Goal: Check status: Check status

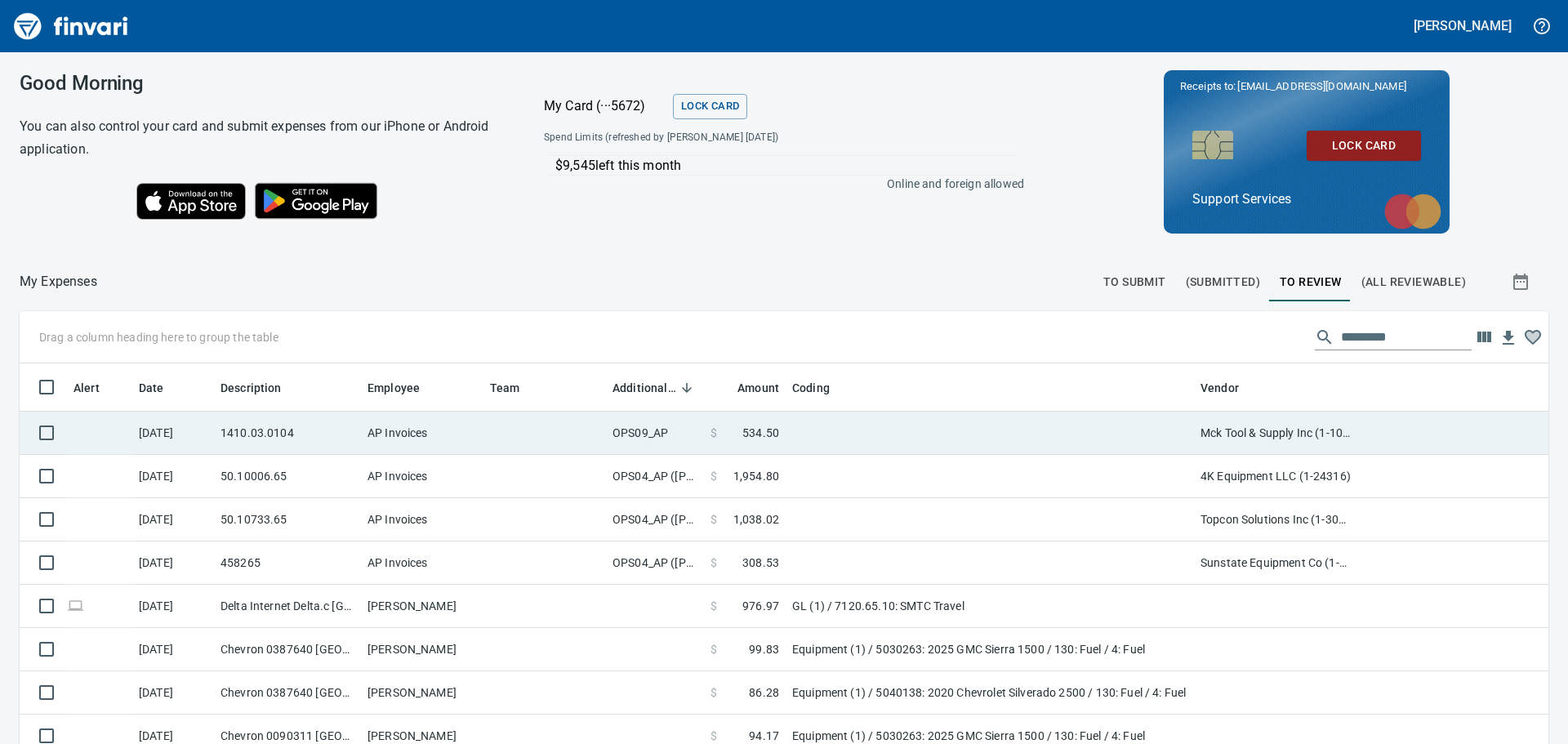
scroll to position [552, 1492]
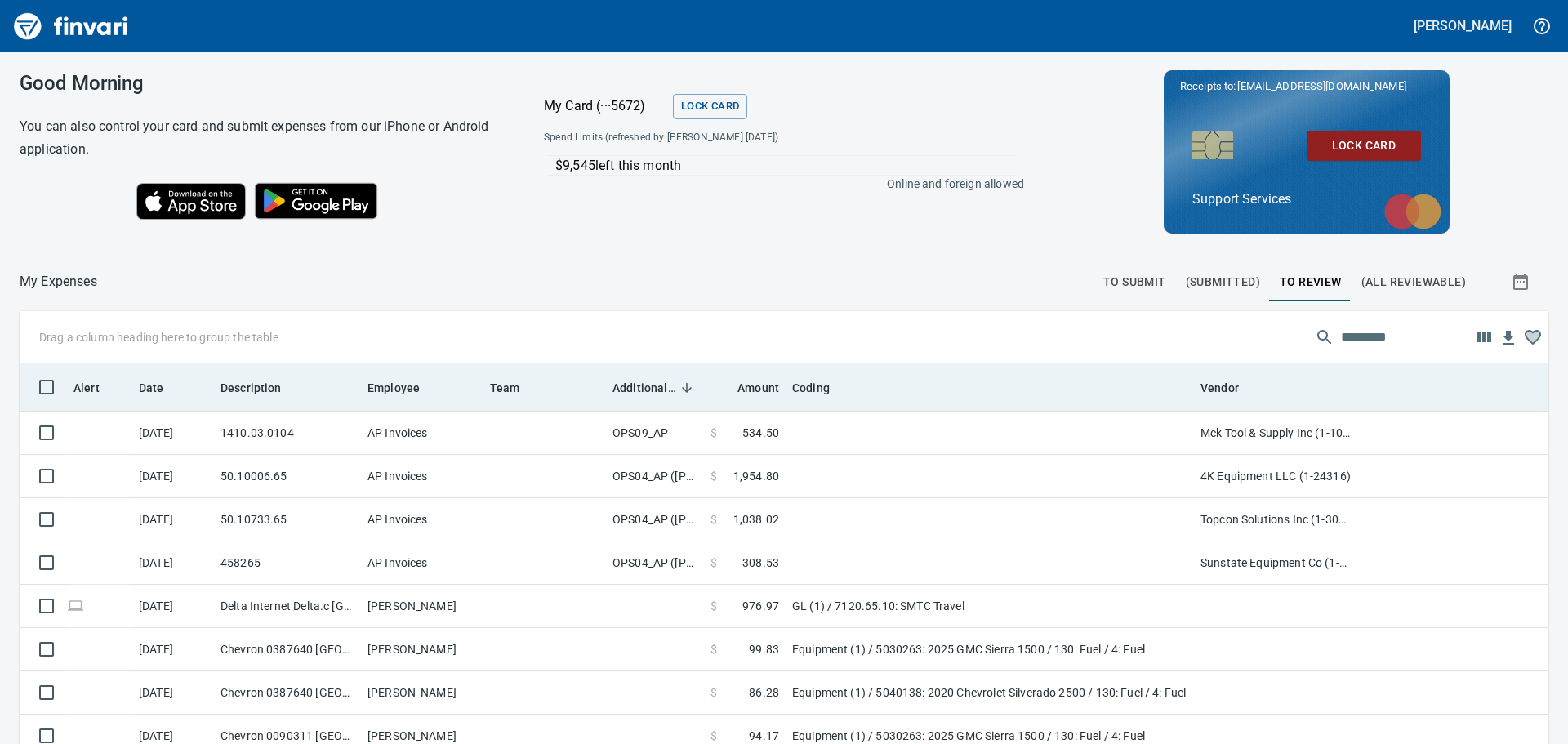
click at [672, 393] on span "Additional Reviewer" at bounding box center [644, 388] width 64 height 20
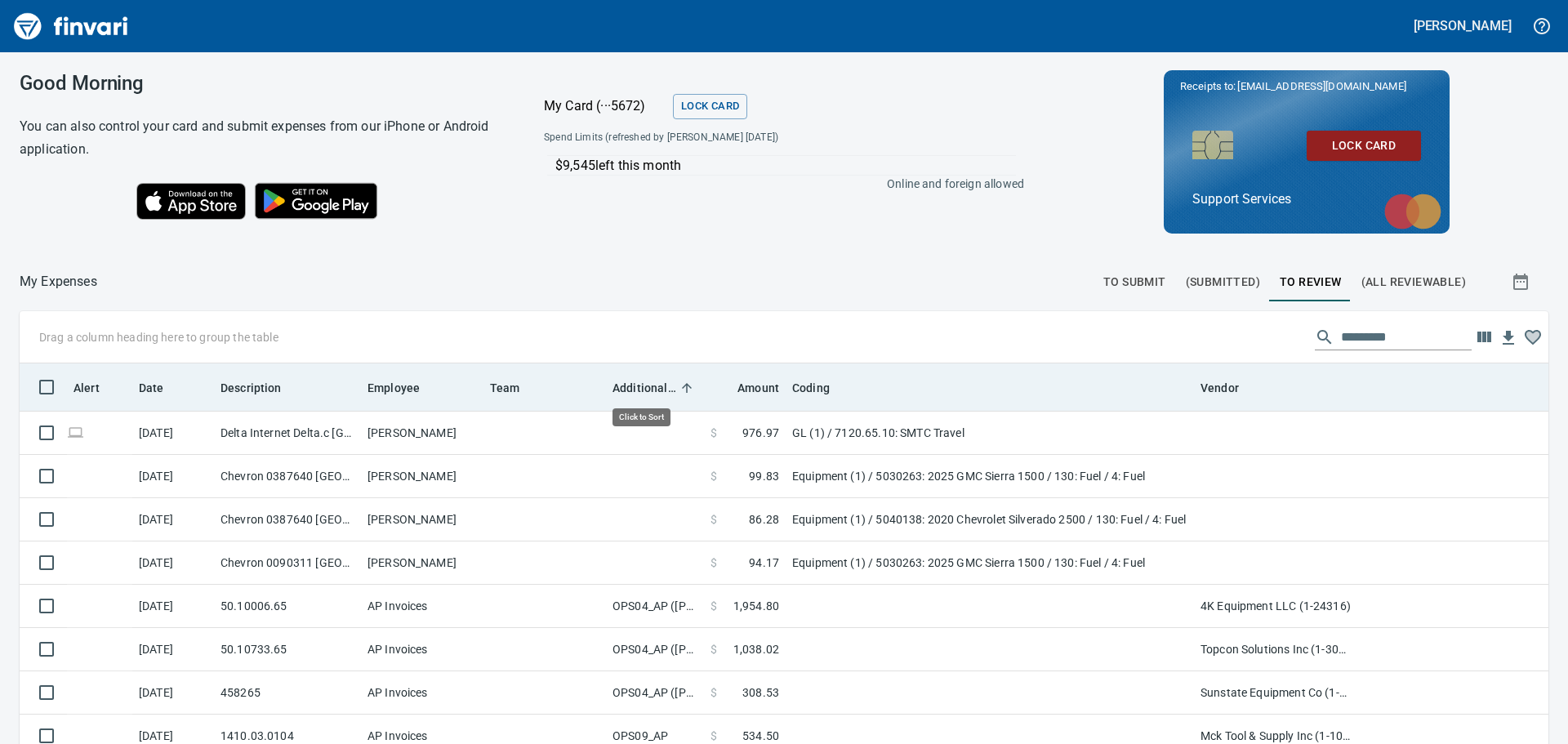
click at [672, 393] on span "Additional Reviewer" at bounding box center [644, 388] width 64 height 20
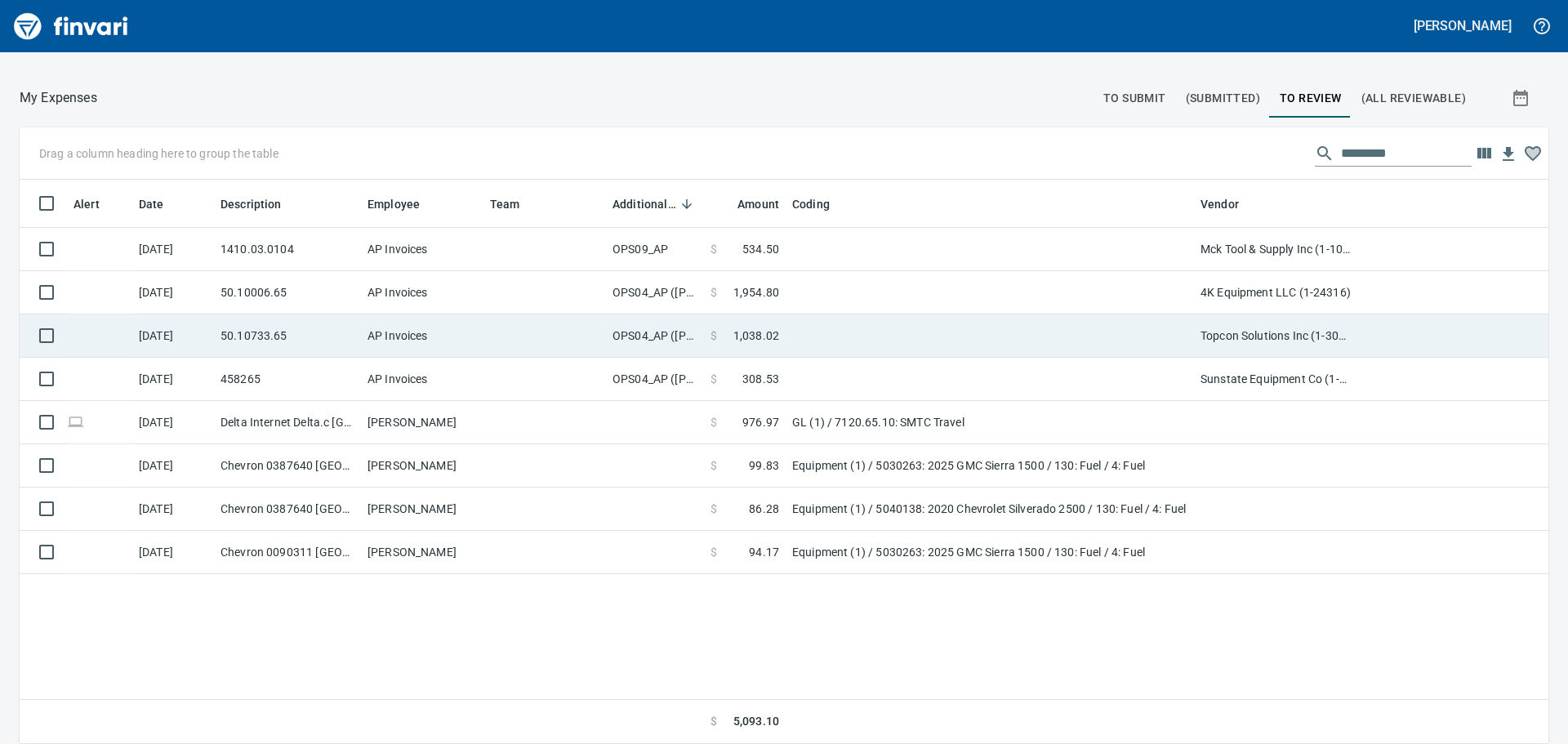
scroll to position [0, 0]
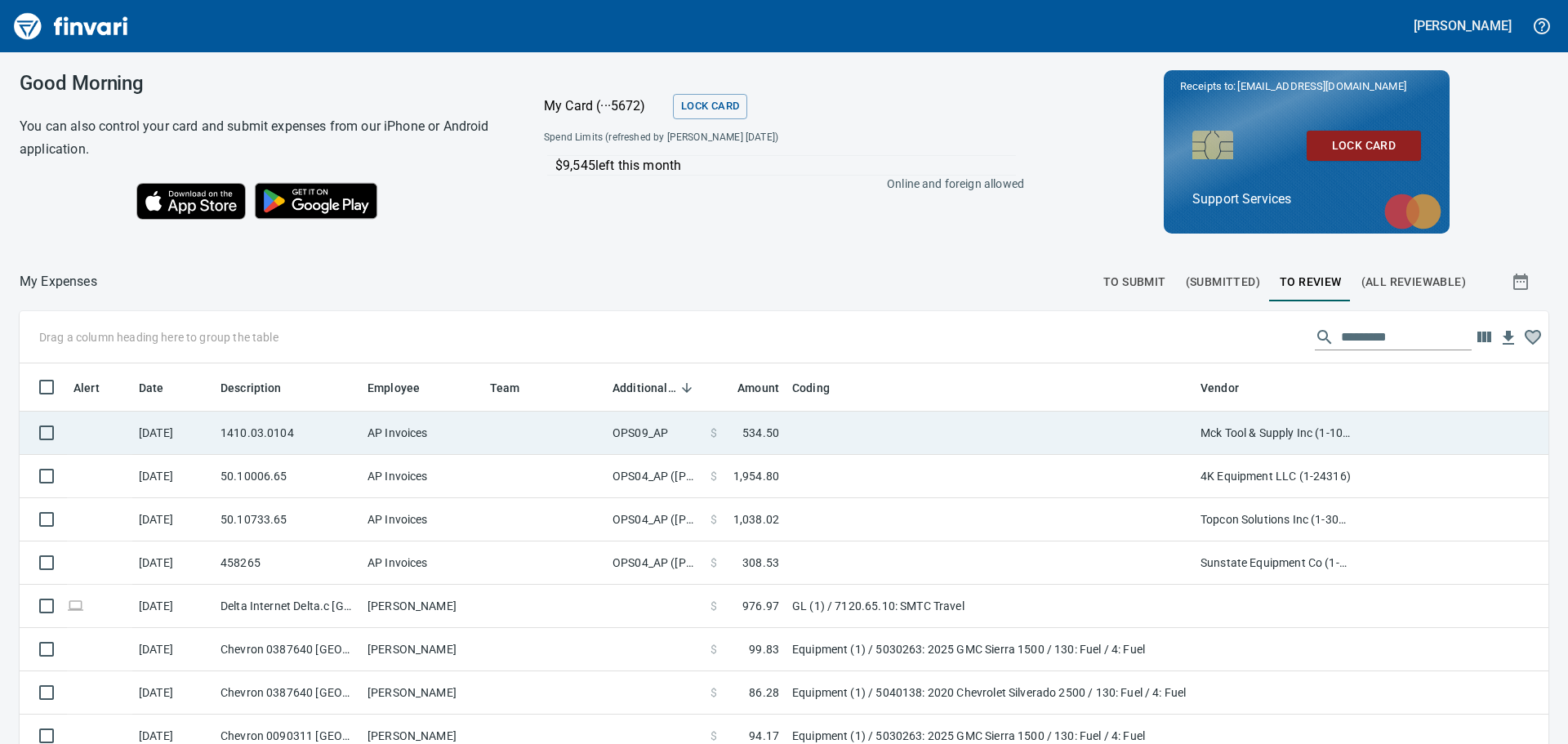
click at [661, 437] on td "OPS09_AP" at bounding box center [655, 433] width 98 height 43
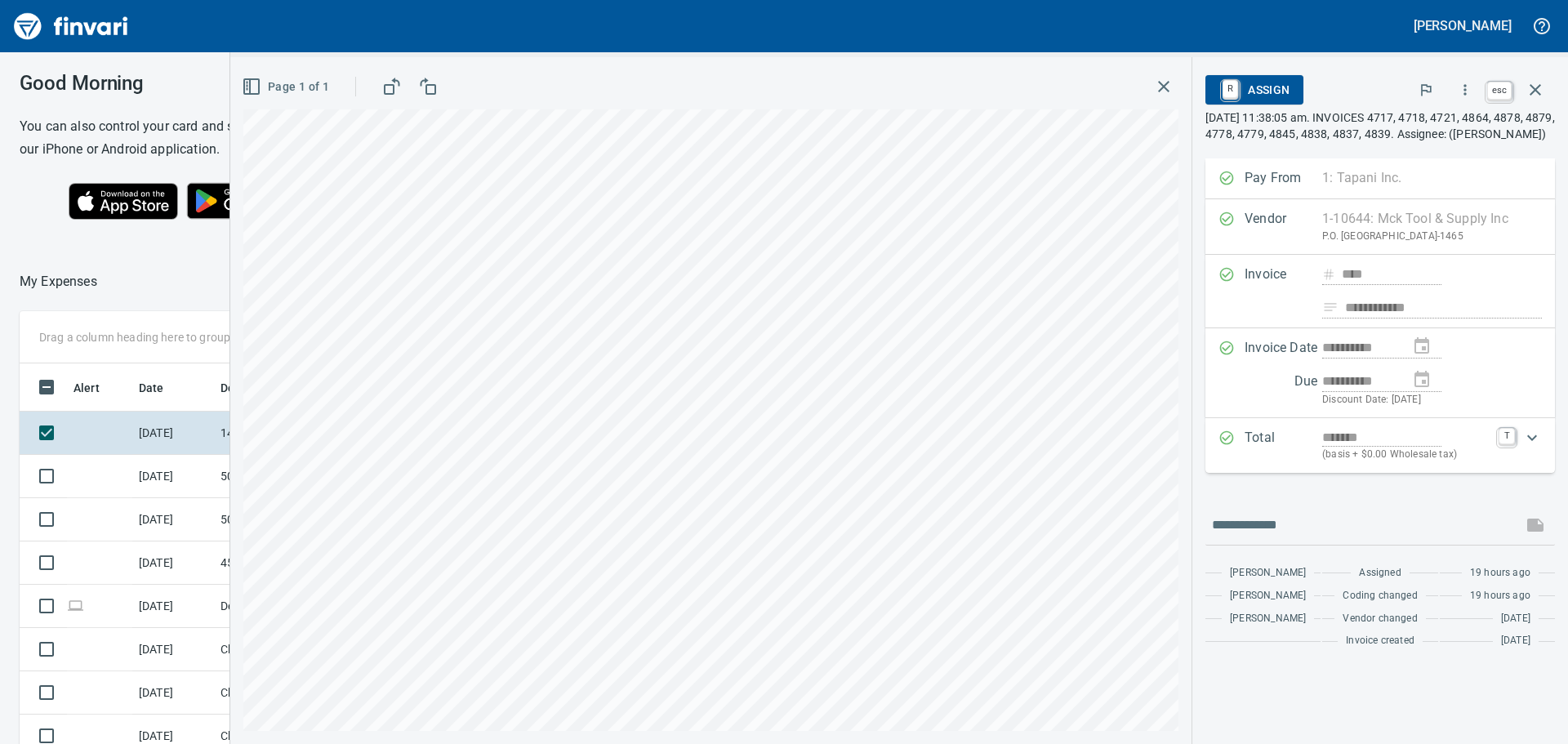
scroll to position [539, 1095]
click at [1531, 89] on icon "button" at bounding box center [1535, 90] width 20 height 20
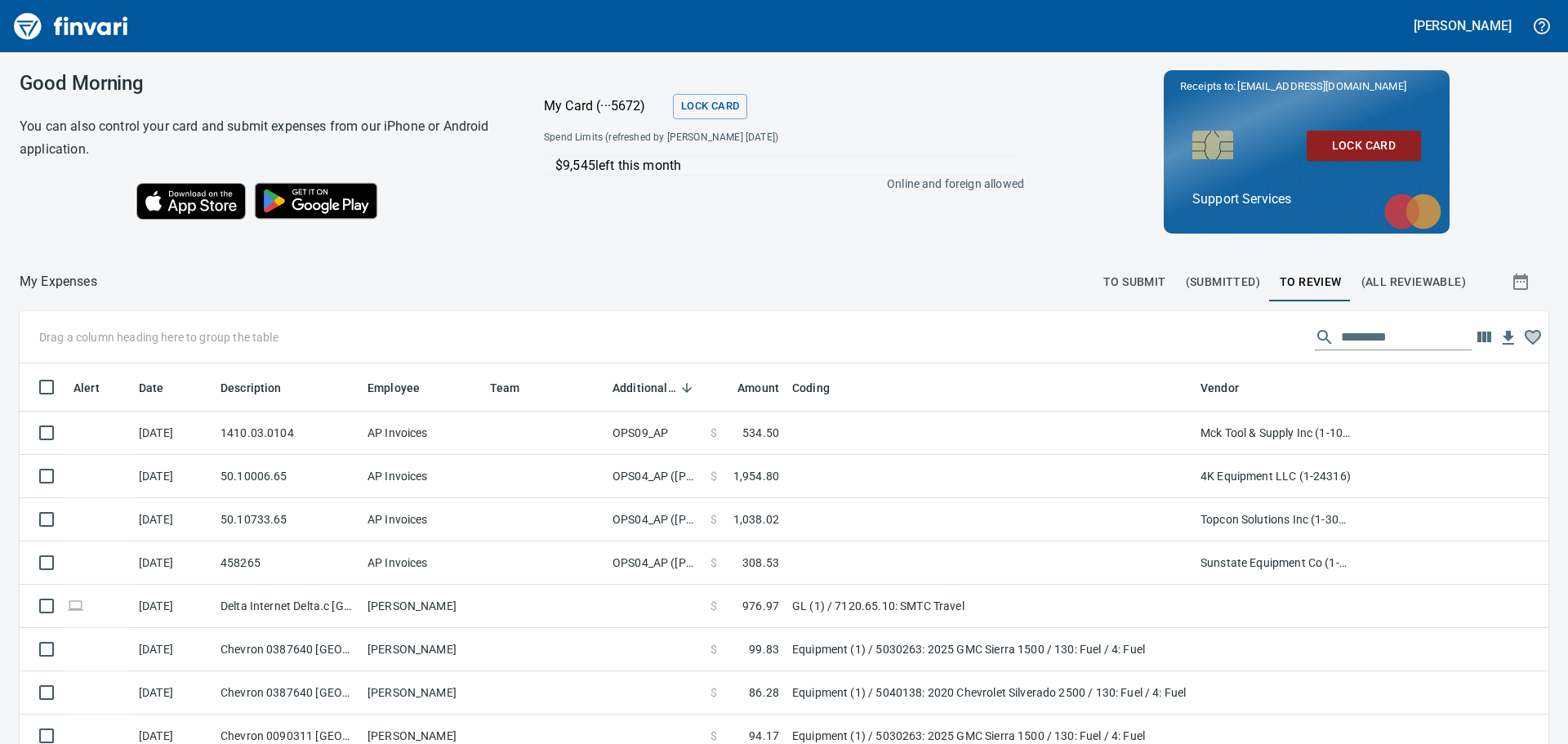
scroll to position [552, 1504]
